Goal: Information Seeking & Learning: Learn about a topic

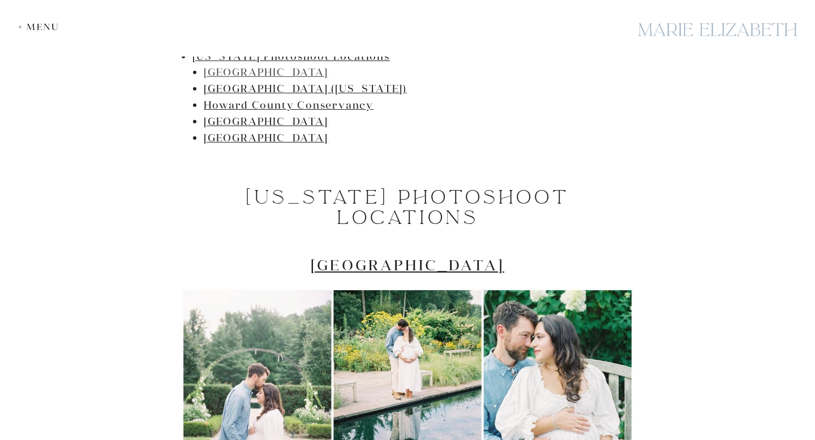
scroll to position [738, 0]
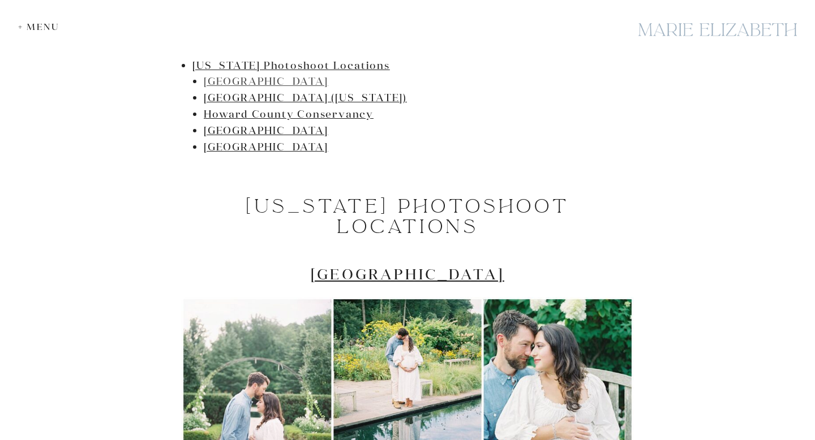
click at [288, 78] on link "[GEOGRAPHIC_DATA]" at bounding box center [266, 81] width 124 height 13
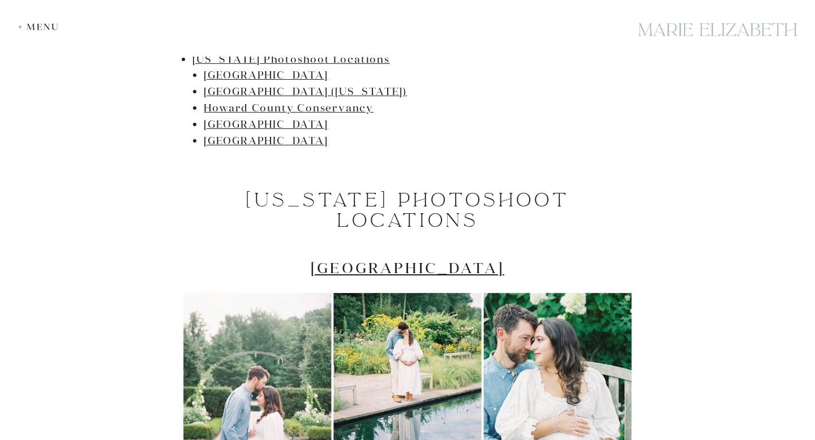
scroll to position [737, 0]
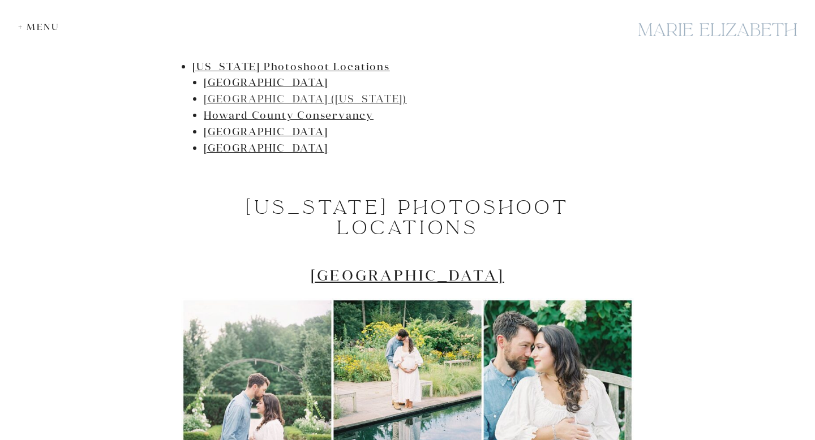
click at [237, 99] on link "[GEOGRAPHIC_DATA] ([US_STATE])" at bounding box center [305, 98] width 203 height 13
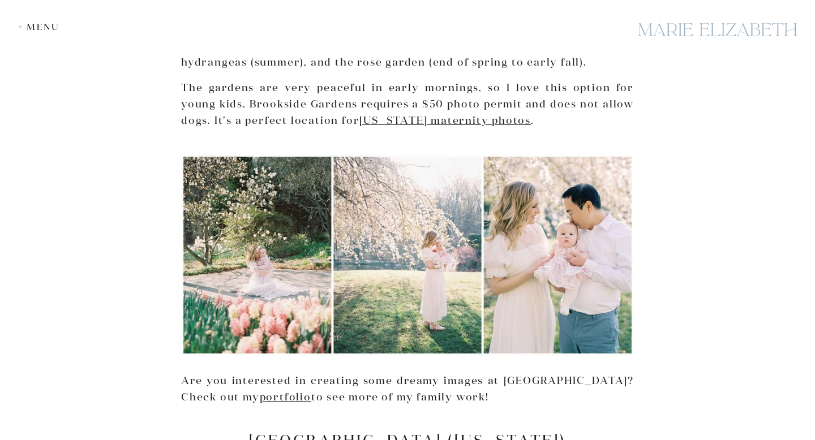
scroll to position [1246, 0]
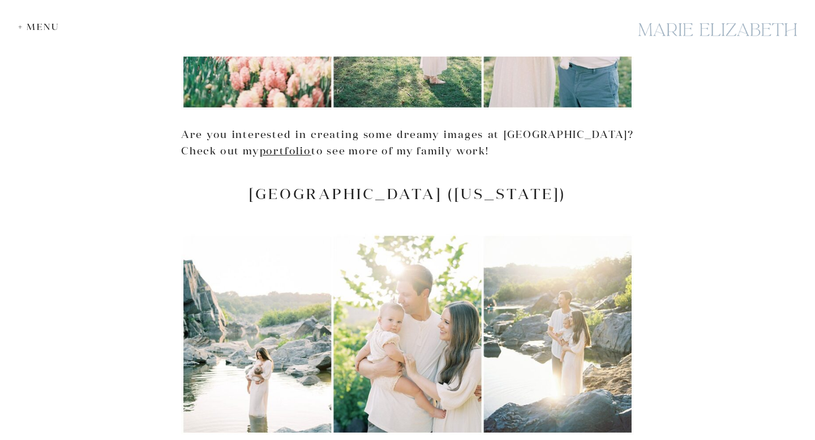
click at [352, 150] on p "Are you interested in creating some dreamy images at [GEOGRAPHIC_DATA]? Check o…" at bounding box center [407, 143] width 453 height 33
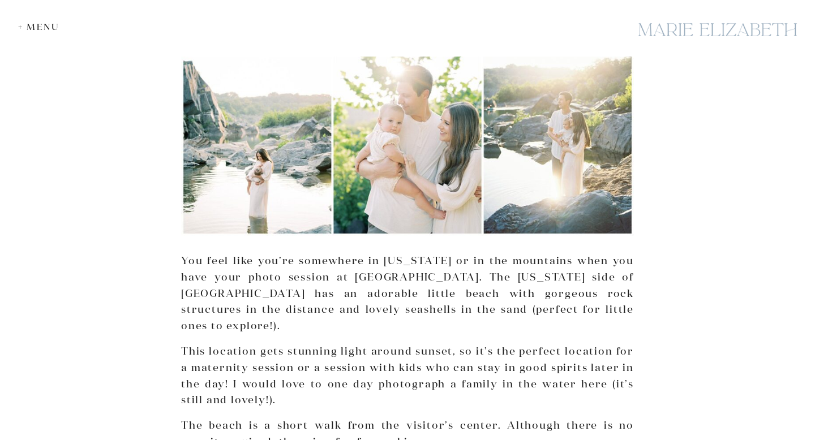
scroll to position [1658, 0]
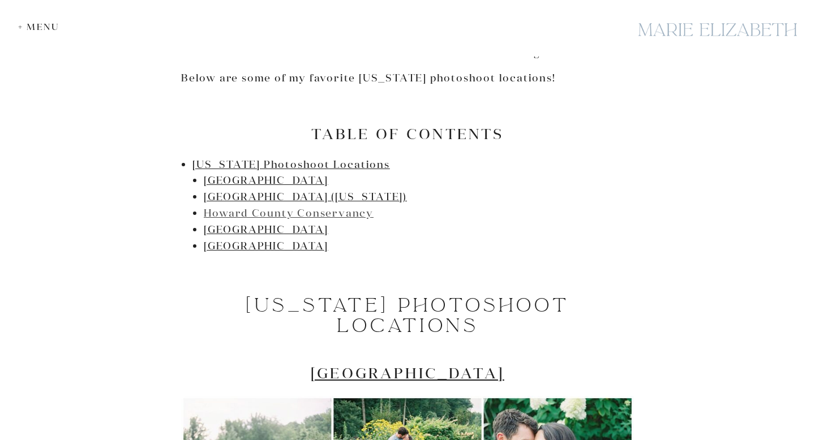
click at [268, 216] on link "Howard County Conservancy" at bounding box center [289, 212] width 170 height 13
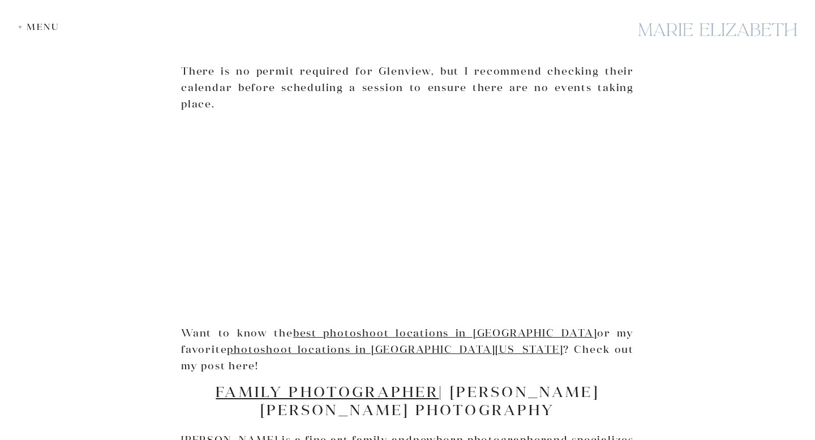
scroll to position [4055, 0]
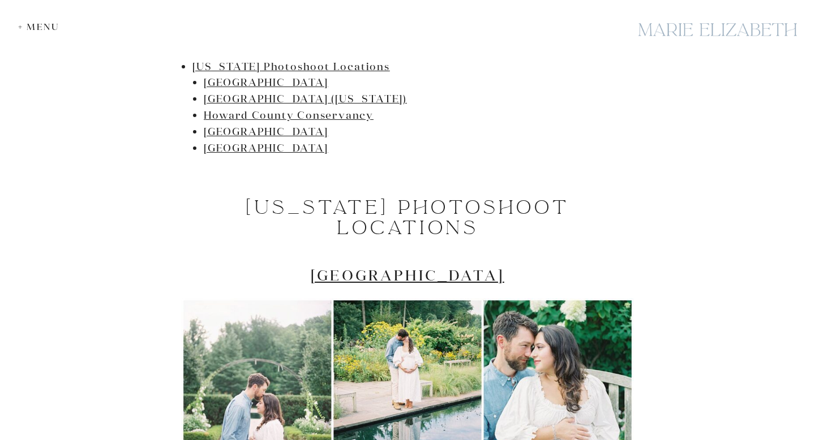
scroll to position [738, 0]
